Goal: Task Accomplishment & Management: Use online tool/utility

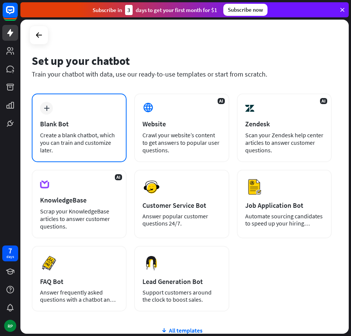
click at [61, 135] on div "Create a blank chatbot, which you can train and customize later." at bounding box center [79, 142] width 78 height 23
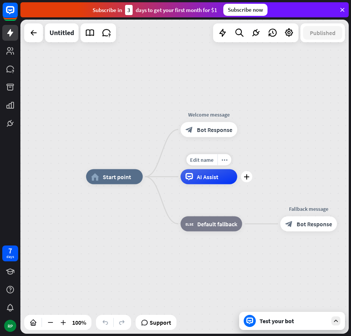
click at [204, 180] on span "AI Assist" at bounding box center [208, 177] width 22 height 8
click at [218, 185] on div "Edit name more_horiz plus AI Assist" at bounding box center [208, 177] width 57 height 15
click at [248, 182] on div "plus" at bounding box center [246, 176] width 11 height 11
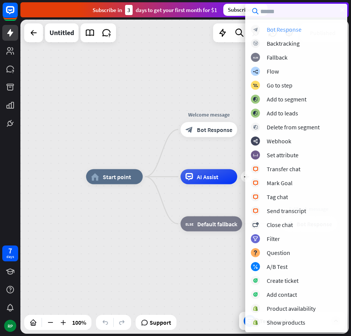
click at [291, 30] on div "Bot Response" at bounding box center [284, 30] width 35 height 8
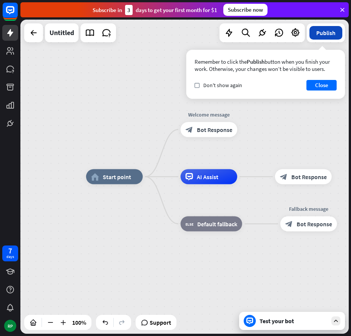
click at [328, 32] on button "Publish" at bounding box center [325, 33] width 33 height 14
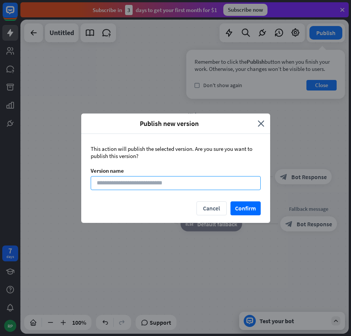
click at [127, 185] on input at bounding box center [176, 183] width 170 height 14
type input "*********"
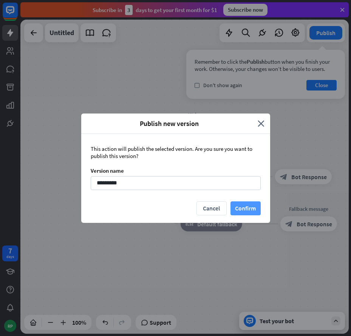
click at [235, 207] on button "Confirm" at bounding box center [245, 209] width 30 height 14
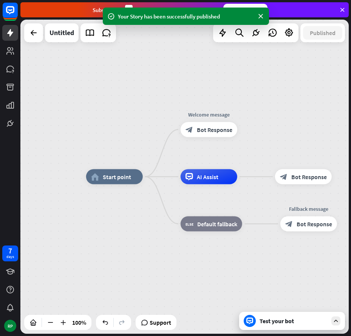
click at [159, 62] on div "home_2 Start point Welcome message block_bot_response Bot Response AI Assist bl…" at bounding box center [184, 177] width 328 height 314
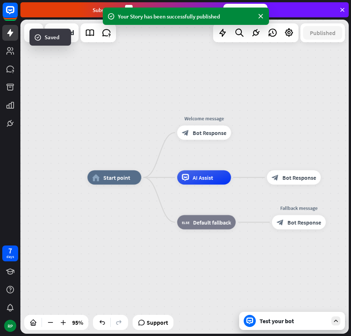
click at [266, 322] on div "Test your bot" at bounding box center [293, 322] width 68 height 8
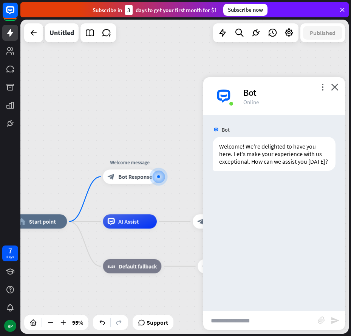
click at [233, 318] on input "text" at bounding box center [260, 320] width 114 height 19
paste input "**********"
type input "**********"
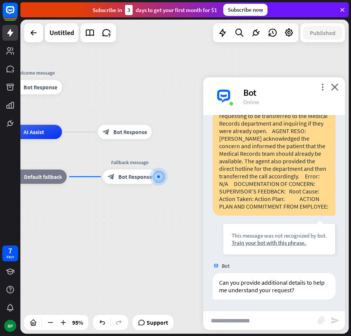
scroll to position [113, 0]
click at [231, 320] on input "text" at bounding box center [260, 320] width 114 height 19
type input "**********"
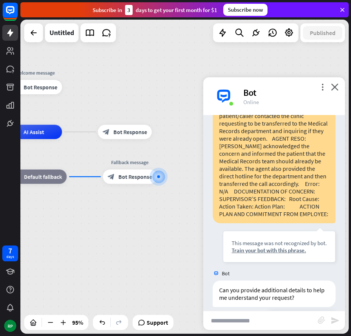
scroll to position [241, 0]
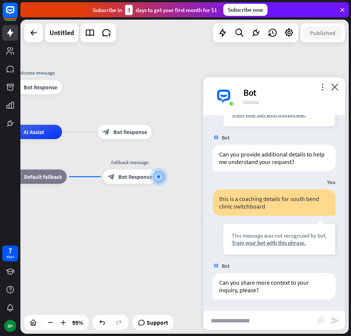
click at [259, 327] on input "text" at bounding box center [260, 320] width 114 height 19
type input "**********"
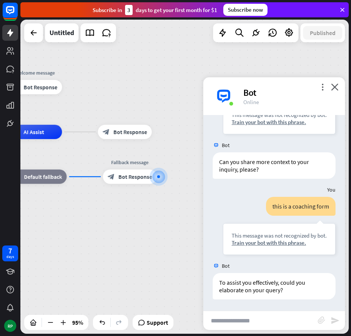
scroll to position [362, 0]
click at [10, 29] on icon at bounding box center [10, 33] width 6 height 8
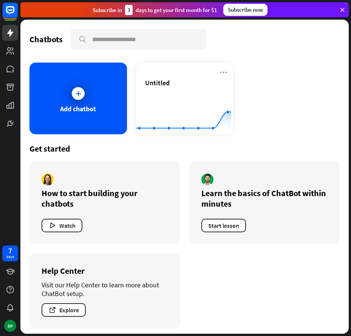
scroll to position [4, 0]
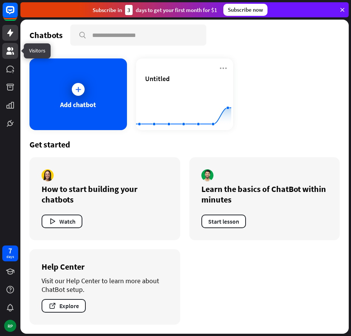
click at [10, 48] on icon at bounding box center [10, 51] width 8 height 8
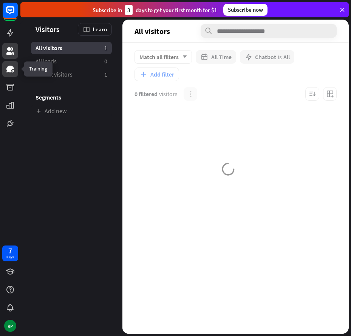
click at [9, 68] on icon at bounding box center [10, 69] width 8 height 7
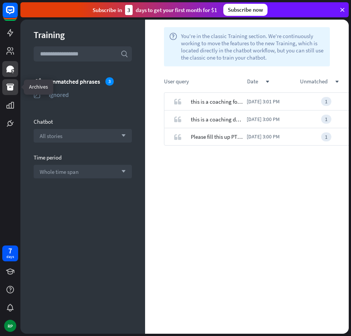
click at [9, 94] on link at bounding box center [10, 87] width 16 height 16
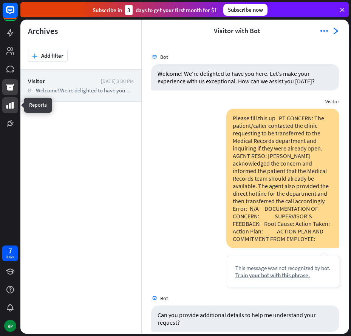
click at [10, 110] on link at bounding box center [10, 105] width 16 height 16
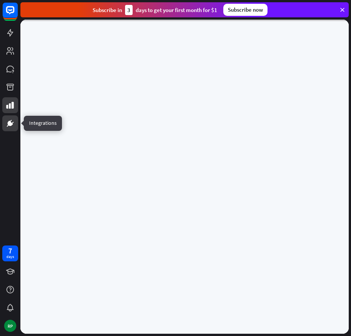
click at [9, 125] on icon at bounding box center [10, 123] width 5 height 5
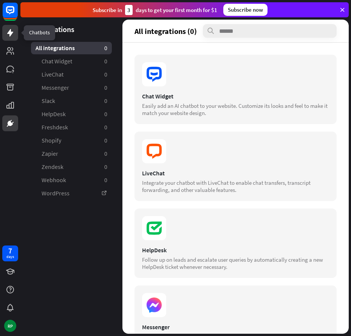
click at [12, 32] on icon at bounding box center [10, 33] width 6 height 8
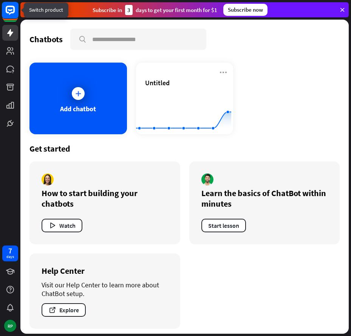
click at [8, 11] on rect at bounding box center [10, 10] width 17 height 17
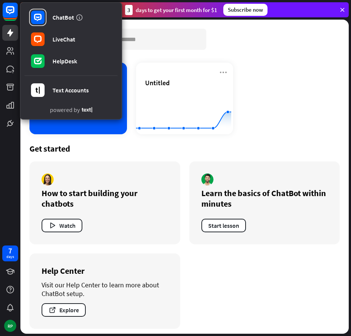
click at [224, 28] on div "Chatbots search Add chatbot Untitled Created with Highcharts 10.1.0 0 1 2 Get s…" at bounding box center [184, 177] width 328 height 314
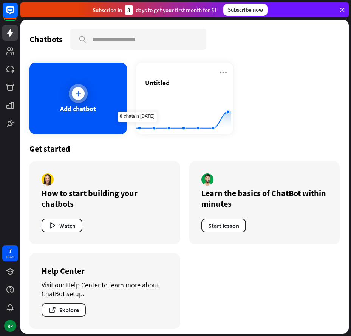
click at [76, 99] on div at bounding box center [78, 93] width 13 height 13
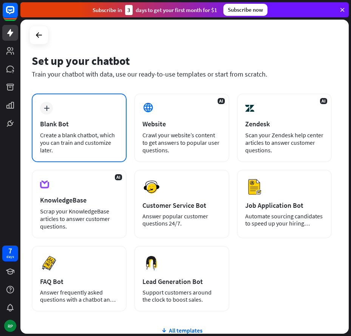
click at [72, 146] on div "Create a blank chatbot, which you can train and customize later." at bounding box center [79, 142] width 78 height 23
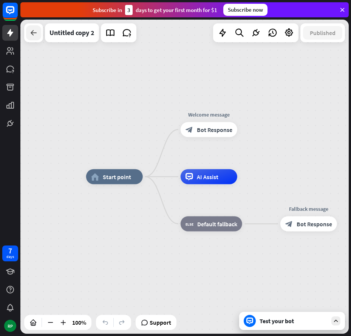
click at [29, 33] on icon at bounding box center [33, 32] width 9 height 9
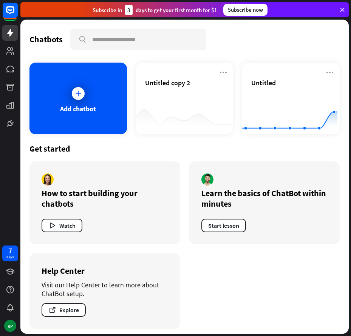
click at [53, 191] on div "How to start building your chatbots" at bounding box center [105, 198] width 126 height 21
click at [82, 91] on div at bounding box center [78, 93] width 13 height 13
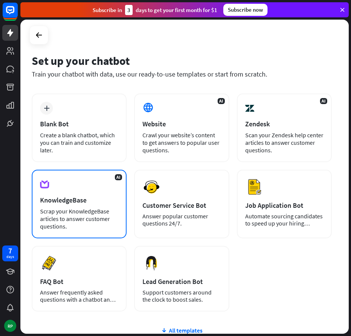
click at [77, 214] on div "Scrap your KnowledgeBase articles to answer customer questions." at bounding box center [79, 219] width 78 height 23
